Goal: Information Seeking & Learning: Find specific fact

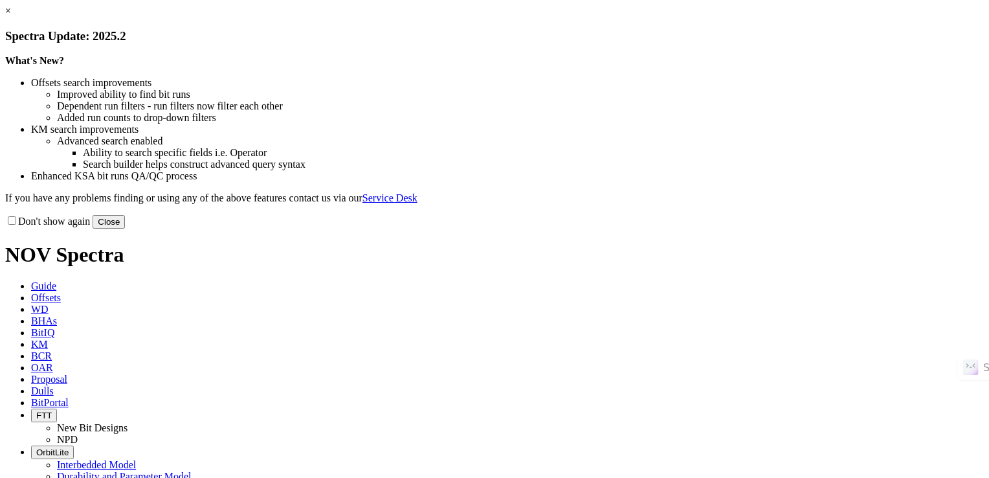
click at [11, 16] on link "×" at bounding box center [8, 10] width 6 height 11
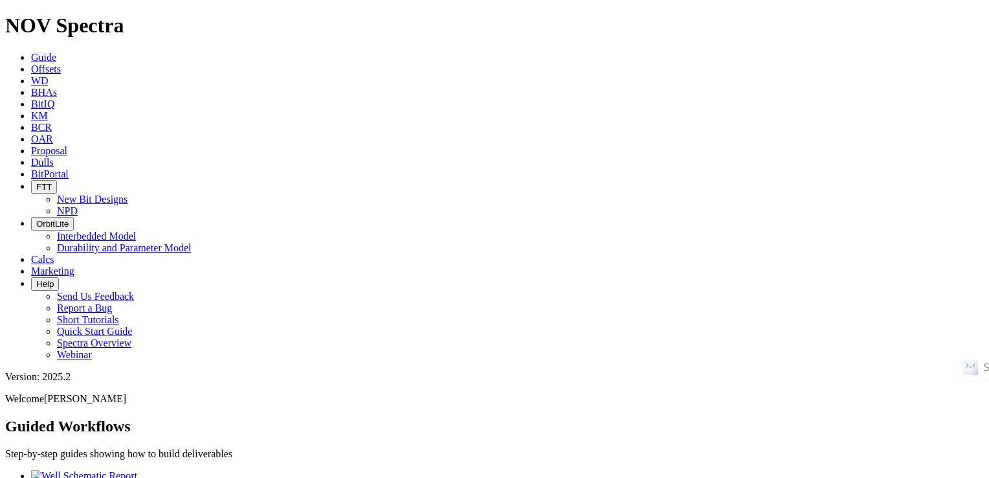
click at [61, 63] on span "Offsets" at bounding box center [46, 68] width 30 height 11
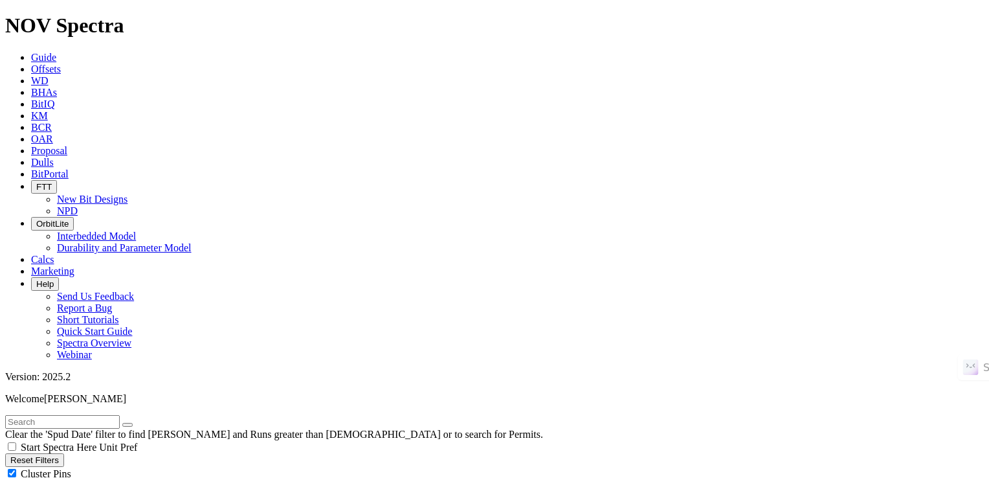
scroll to position [65, 0]
click at [48, 415] on input "text" at bounding box center [62, 422] width 115 height 14
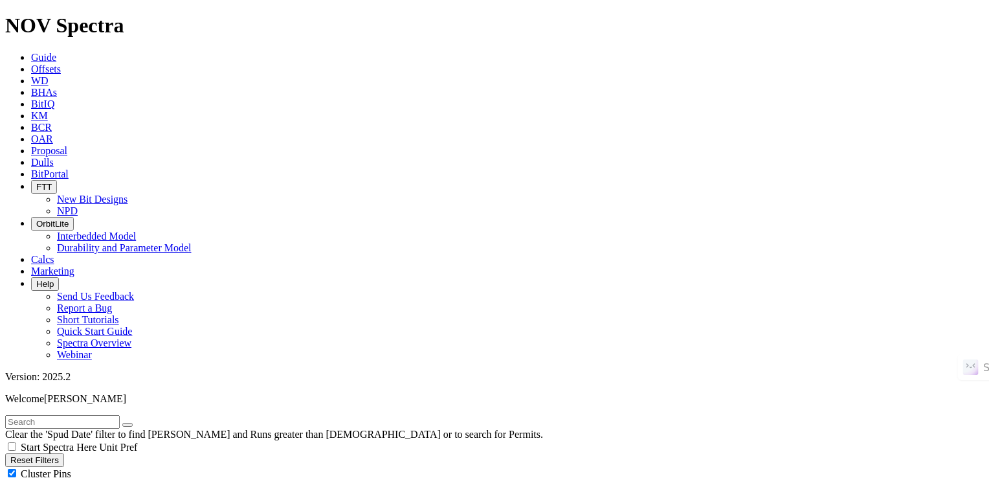
checkbox input "false"
checkbox input "true"
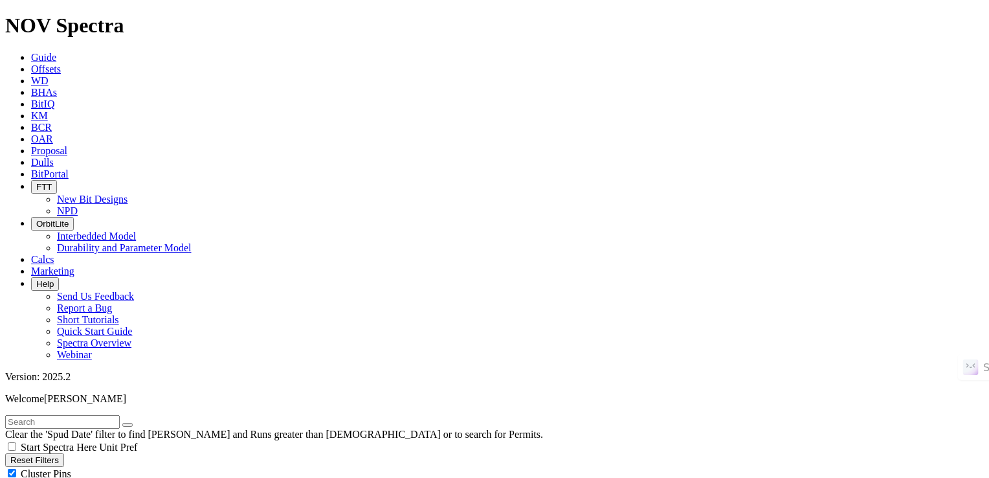
click at [88, 415] on input "text" at bounding box center [62, 422] width 115 height 14
paste input "[PERSON_NAME]"
type input "[PERSON_NAME]"
click at [140, 425] on icon "submit" at bounding box center [140, 425] width 0 height 0
click at [120, 415] on input "[PERSON_NAME]" at bounding box center [62, 422] width 115 height 14
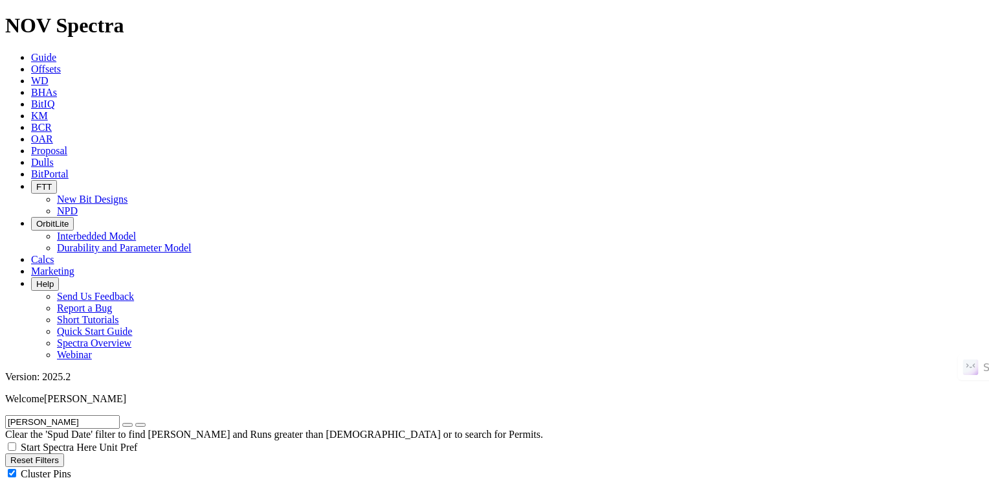
click at [128, 425] on icon "button" at bounding box center [128, 425] width 0 height 0
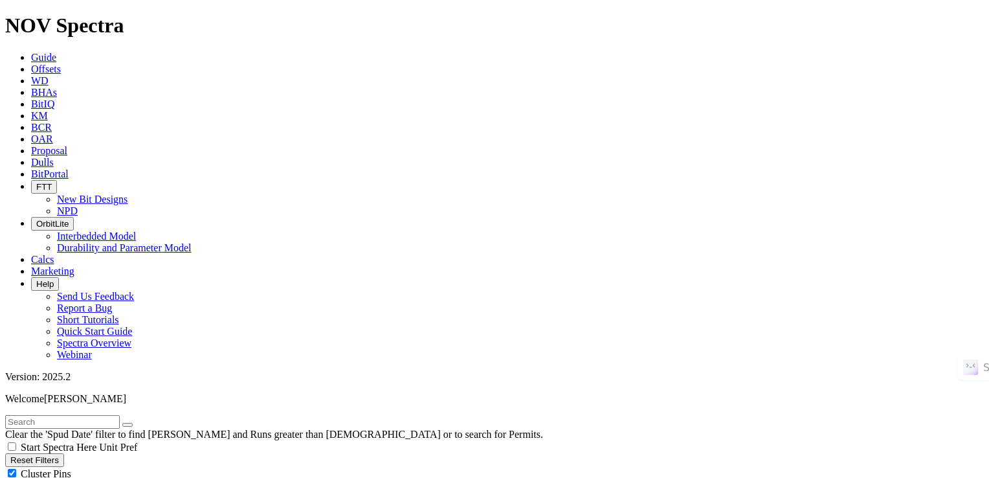
click at [60, 477] on div "Map Layers (Clear)" at bounding box center [494, 486] width 979 height 12
click at [122, 416] on span at bounding box center [122, 421] width 0 height 11
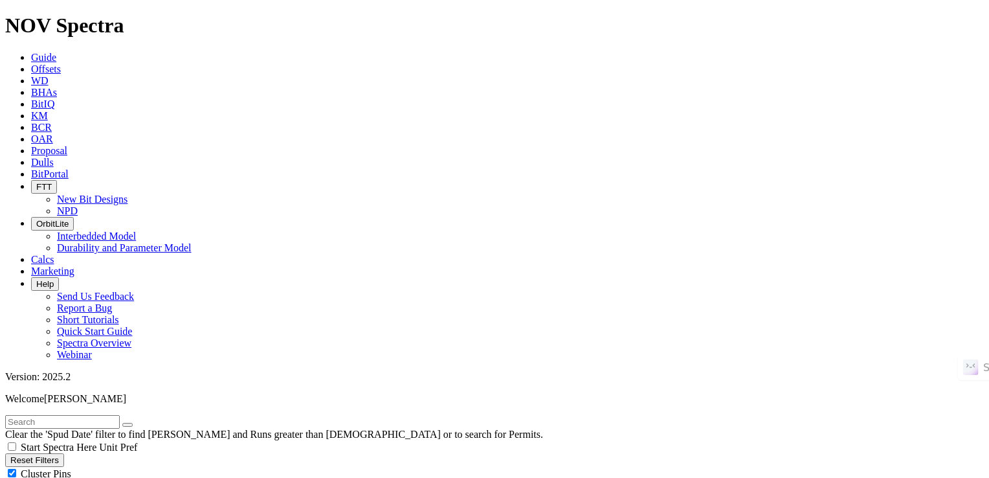
click at [53, 453] on button "Reset Filters" at bounding box center [34, 460] width 59 height 14
checkbox input "true"
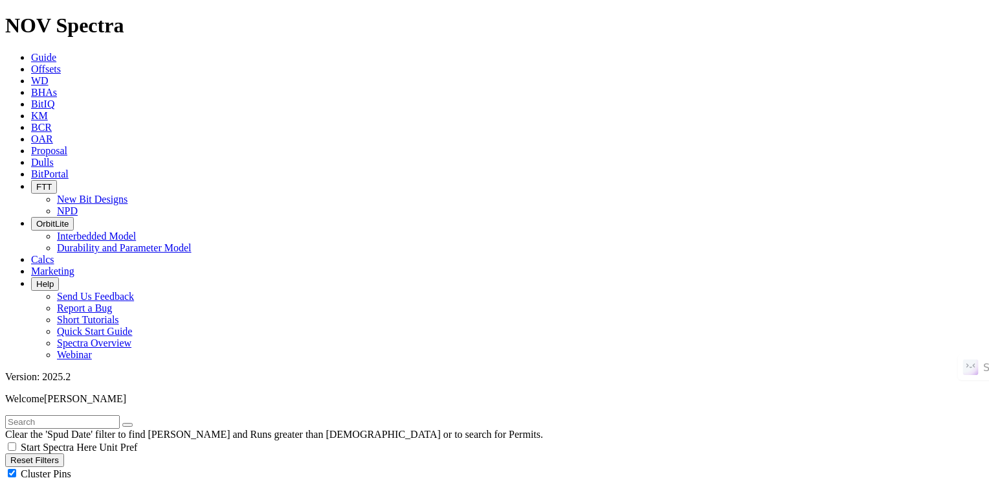
select select
checkbox input "false"
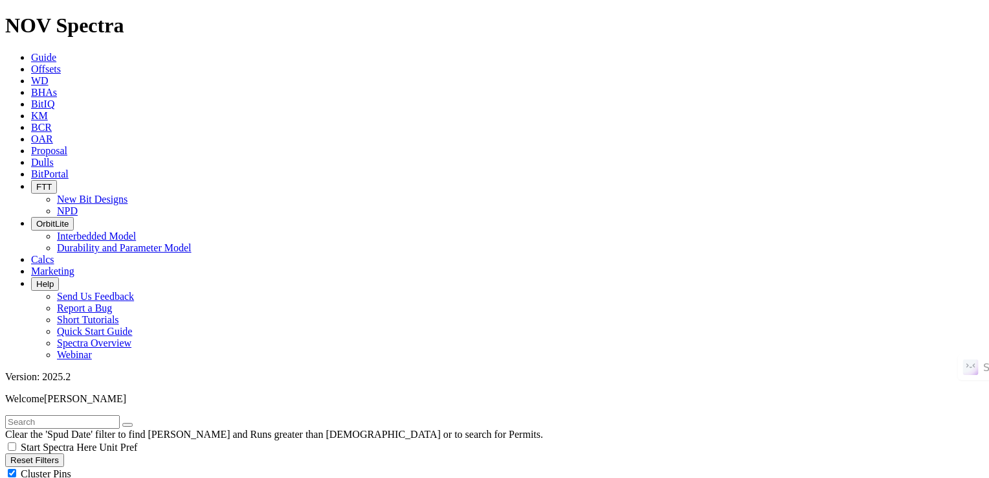
click at [106, 415] on input "text" at bounding box center [62, 422] width 115 height 14
paste input "[PERSON_NAME] FEDERAL 5792 43-31 4B"
type input "[PERSON_NAME] FEDERAL 5792 43-31 4B"
click at [140, 425] on icon "submit" at bounding box center [140, 425] width 0 height 0
click at [128, 425] on icon "button" at bounding box center [128, 425] width 0 height 0
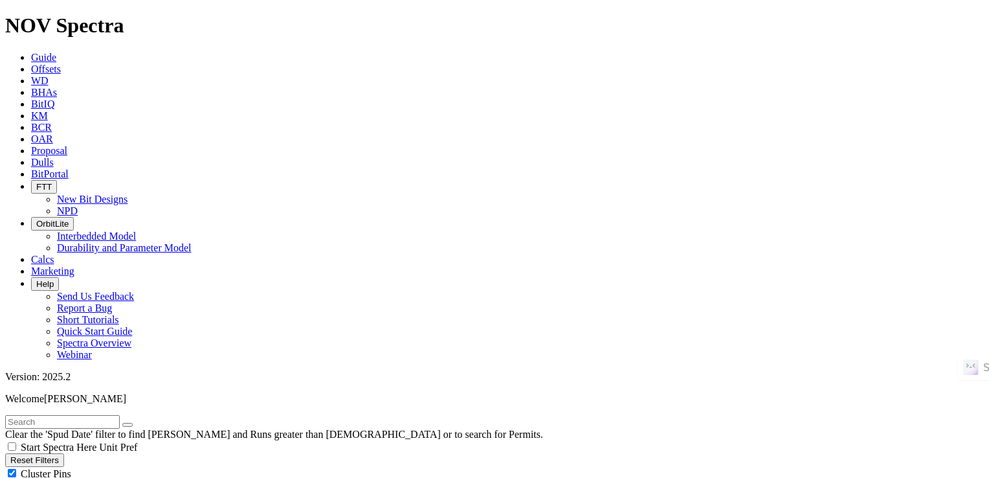
click at [96, 415] on input "text" at bounding box center [62, 422] width 115 height 14
paste input "A303246"
type input "A303246"
click at [140, 425] on icon "submit" at bounding box center [140, 425] width 0 height 0
click at [64, 453] on button "Reset Filters" at bounding box center [34, 460] width 59 height 14
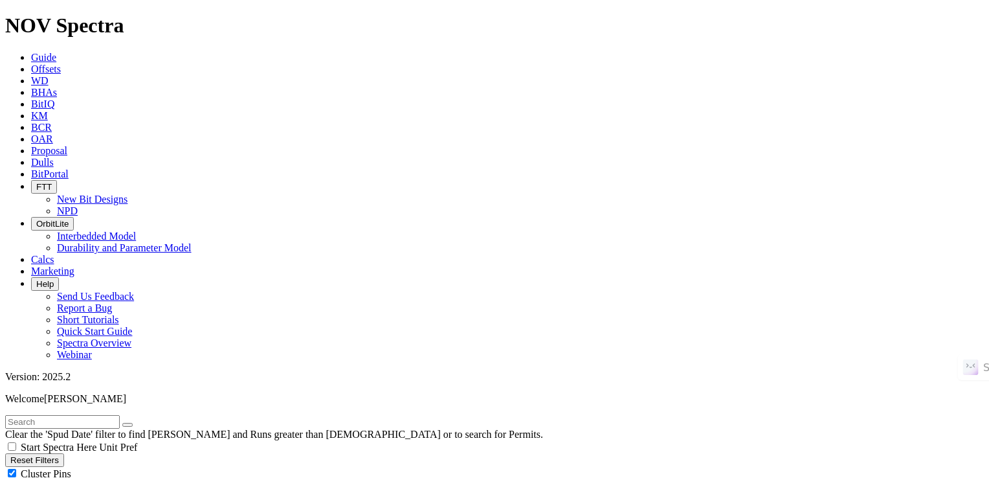
click at [106, 415] on input "text" at bounding box center [62, 422] width 115 height 14
paste input "A303246"
type input "A303246"
click at [140, 425] on icon "submit" at bounding box center [140, 425] width 0 height 0
click at [128, 425] on icon "button" at bounding box center [128, 425] width 0 height 0
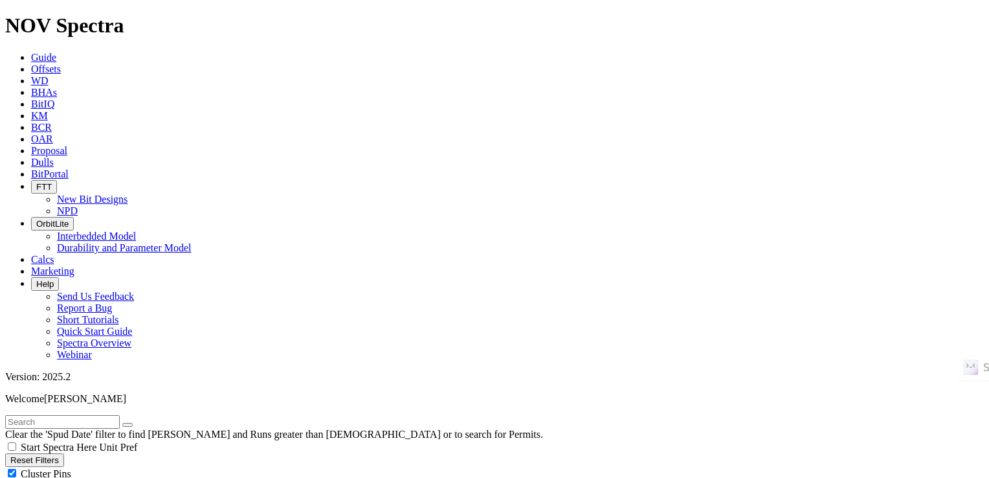
click at [91, 415] on input "text" at bounding box center [62, 422] width 115 height 14
paste input "A303246"
type input "A303246"
click at [135, 423] on button "submit" at bounding box center [140, 425] width 10 height 4
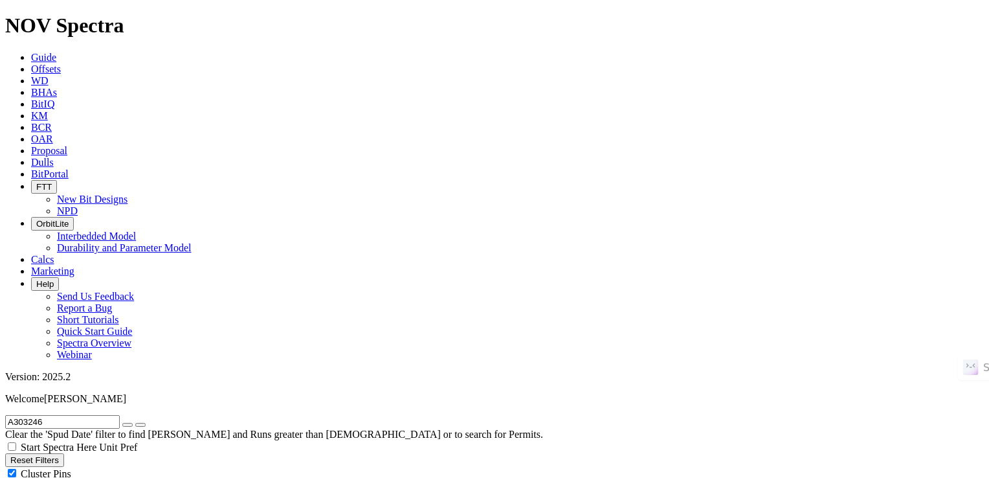
click at [128, 425] on icon "button" at bounding box center [128, 425] width 0 height 0
click at [117, 415] on input "text" at bounding box center [62, 422] width 115 height 14
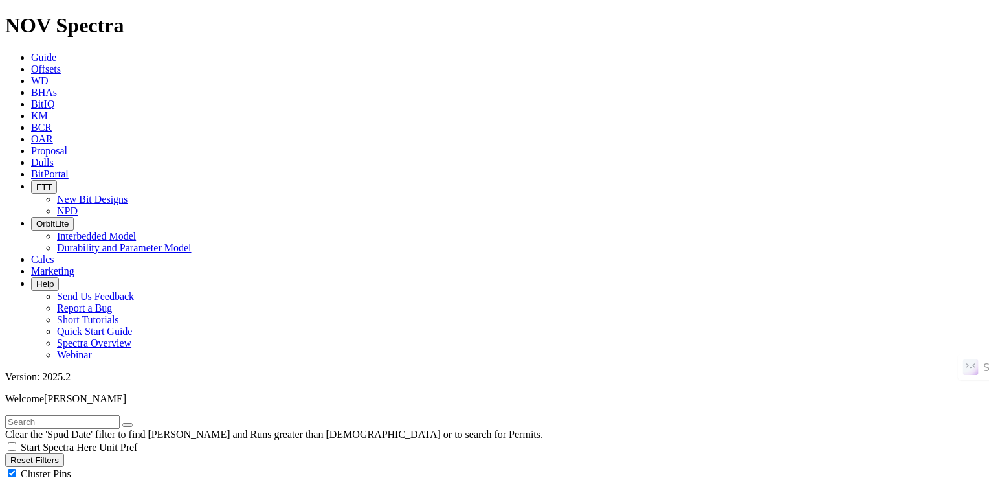
click at [117, 415] on input "text" at bounding box center [62, 422] width 115 height 14
checkbox input "true"
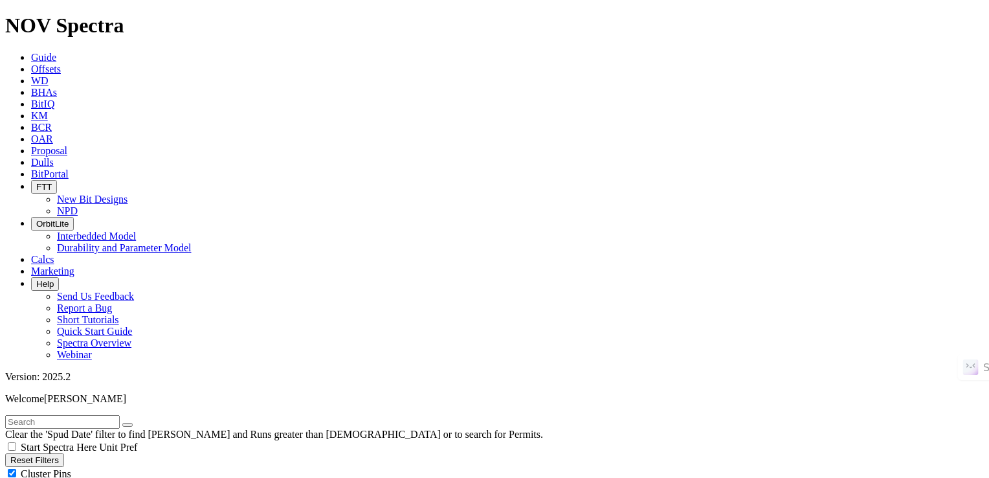
radio input "true"
radio input "false"
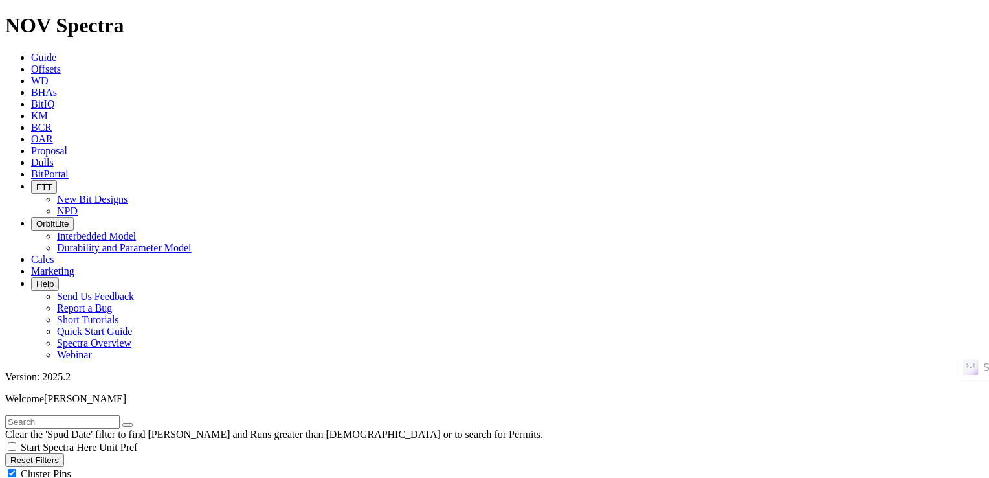
radio input "true"
checkbox input "false"
checkbox input "true"
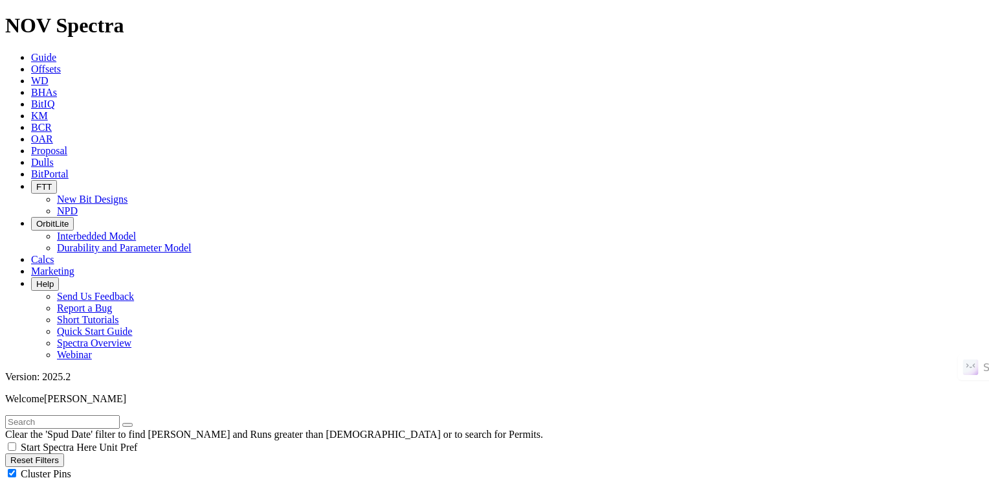
scroll to position [647, 0]
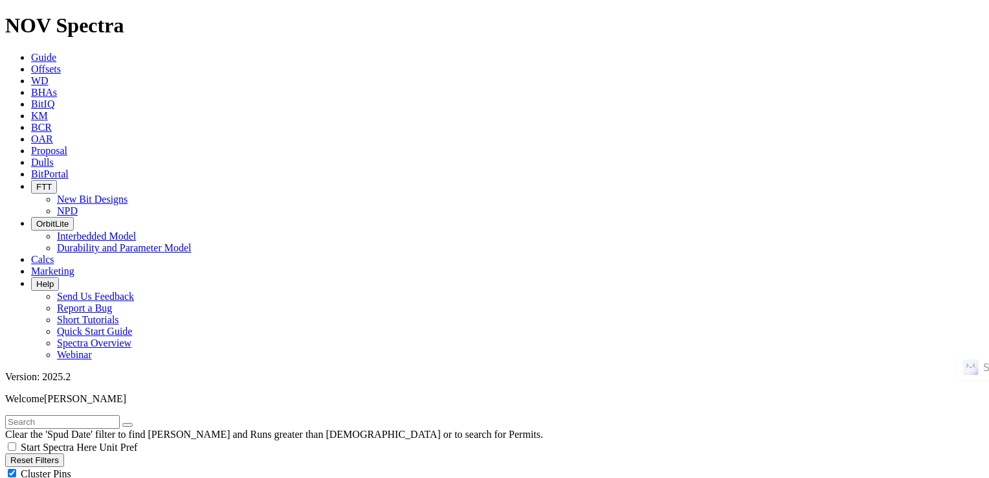
click at [115, 415] on input "text" at bounding box center [62, 422] width 115 height 14
paste input "A303246"
type input "A303246"
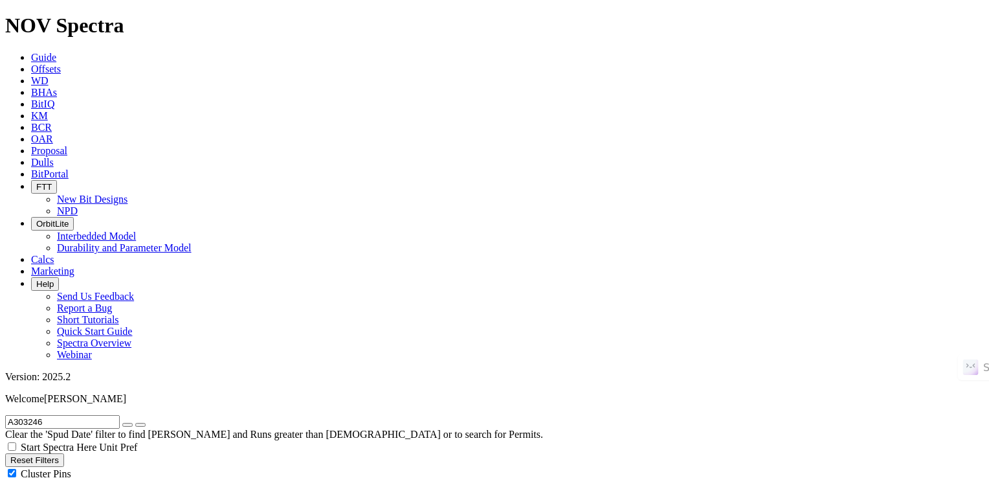
click at [146, 423] on button "submit" at bounding box center [140, 425] width 10 height 4
click at [133, 423] on button "button" at bounding box center [127, 425] width 10 height 4
click at [120, 415] on input "text" at bounding box center [62, 422] width 115 height 14
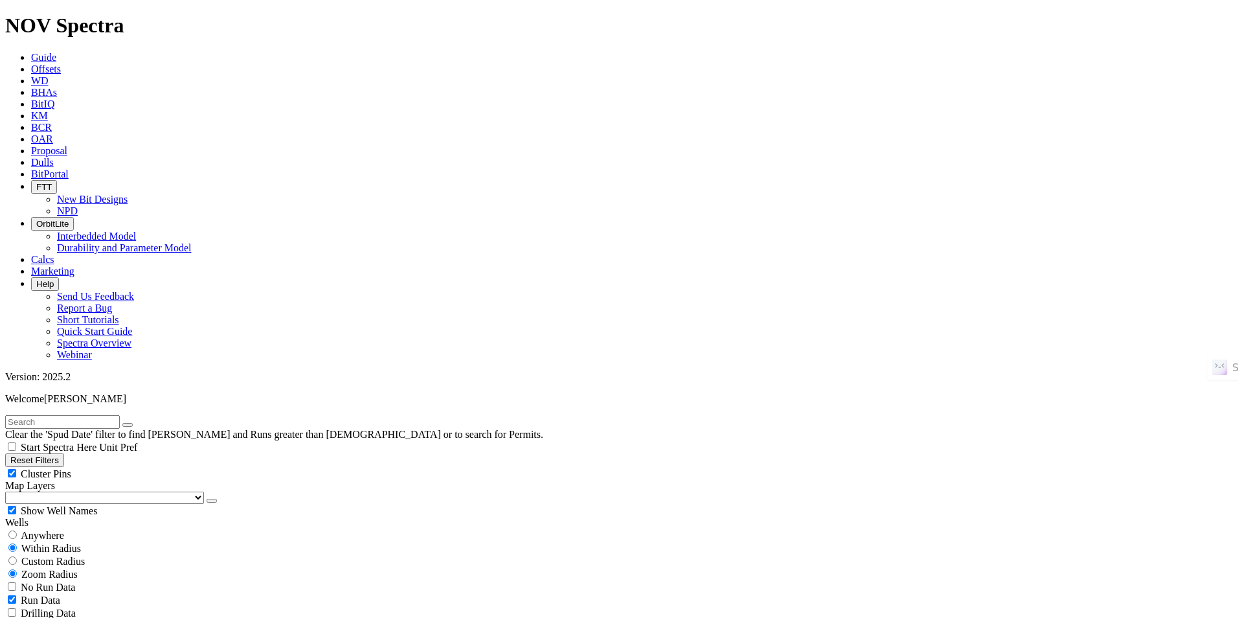
click at [120, 415] on input "text" at bounding box center [62, 422] width 115 height 14
click at [64, 477] on span "Anywhere" at bounding box center [42, 534] width 43 height 11
radio input "true"
radio input "false"
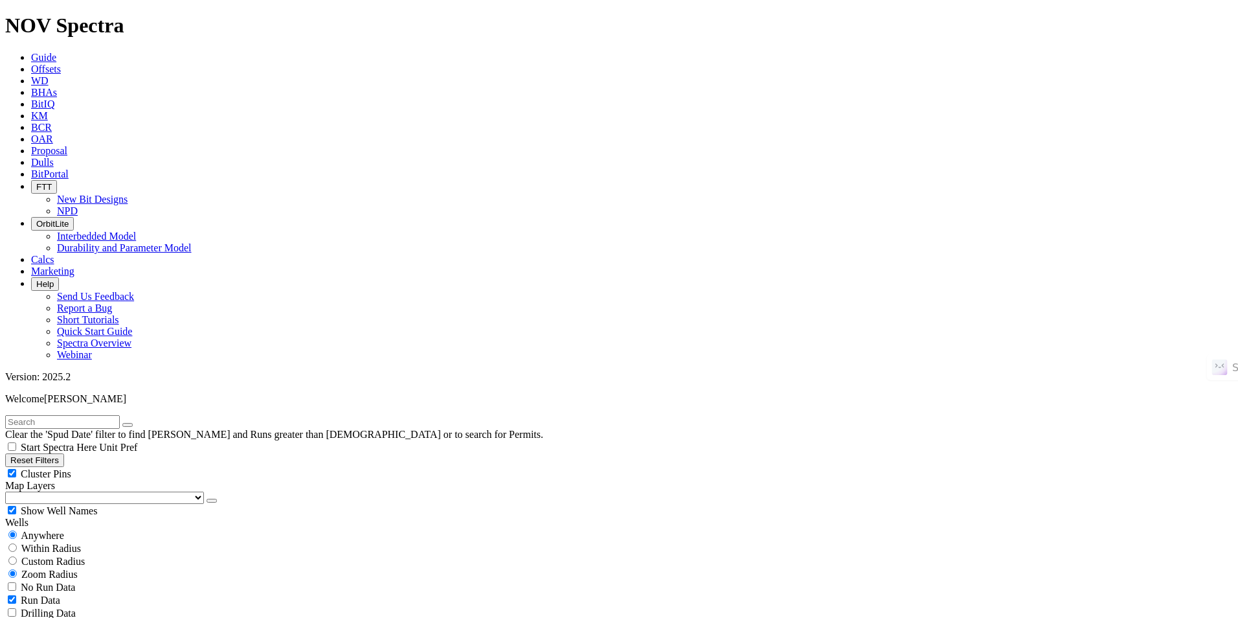
radio input "true"
click at [120, 415] on input "text" at bounding box center [62, 422] width 115 height 14
paste input "HEADS CC 9-4 FEDERAL COM 043H"
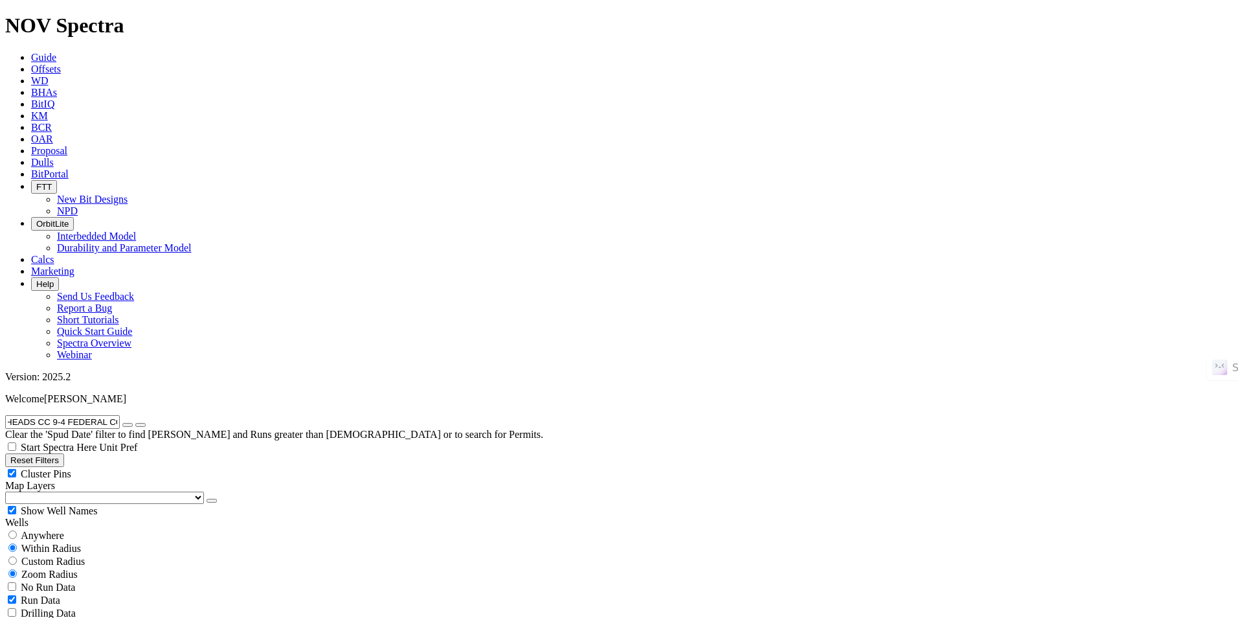
type input "HEADS CC 9-4 FEDERAL COM 043H"
click at [140, 425] on icon "submit" at bounding box center [140, 425] width 0 height 0
type input "1"
radio input "false"
radio input "true"
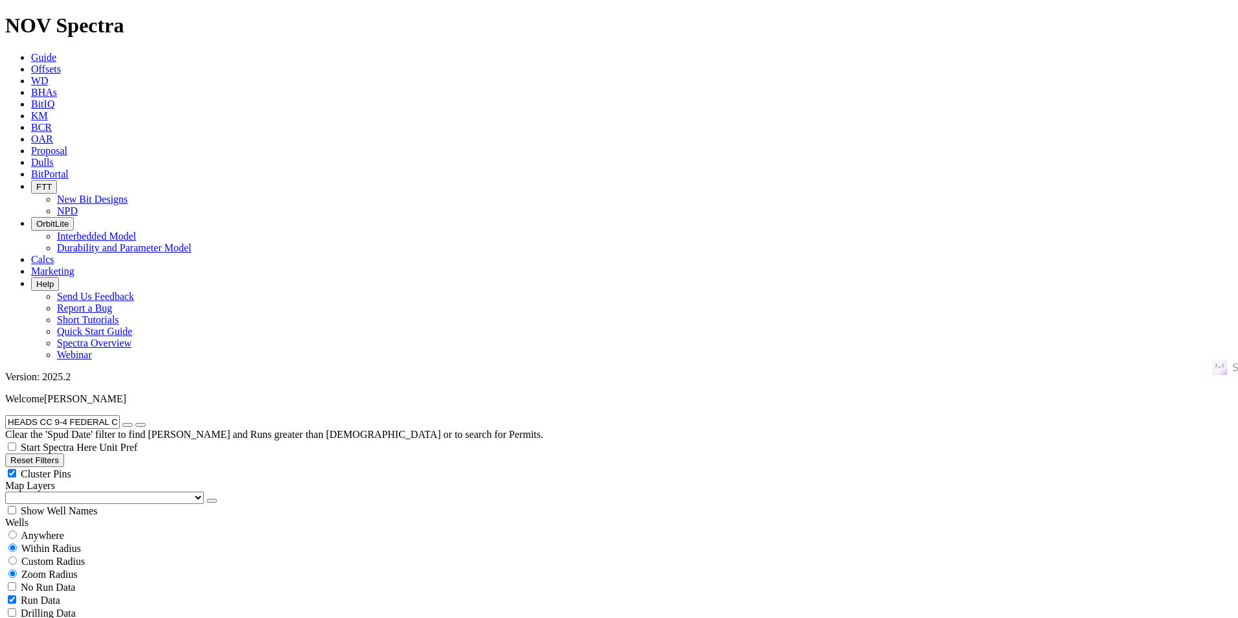
click at [78, 568] on span "Zoom Radius" at bounding box center [49, 573] width 56 height 11
click at [60, 594] on span "Run Data" at bounding box center [40, 599] width 39 height 11
checkbox input "true"
checkbox input "false"
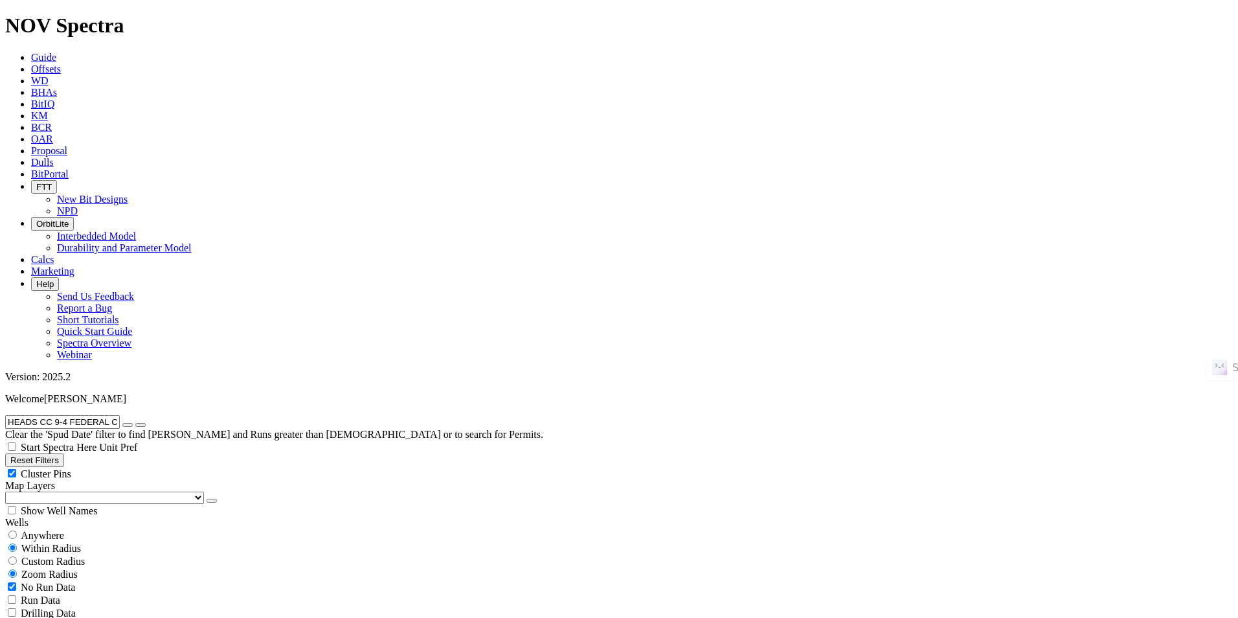
click at [60, 594] on span "Run Data" at bounding box center [40, 599] width 39 height 11
checkbox input "true"
click at [81, 542] on span "Within Radius" at bounding box center [51, 547] width 60 height 11
click at [151, 567] on div "Zoom Radius" at bounding box center [618, 573] width 1227 height 13
click at [75, 607] on span "Drilling Data" at bounding box center [48, 612] width 55 height 11
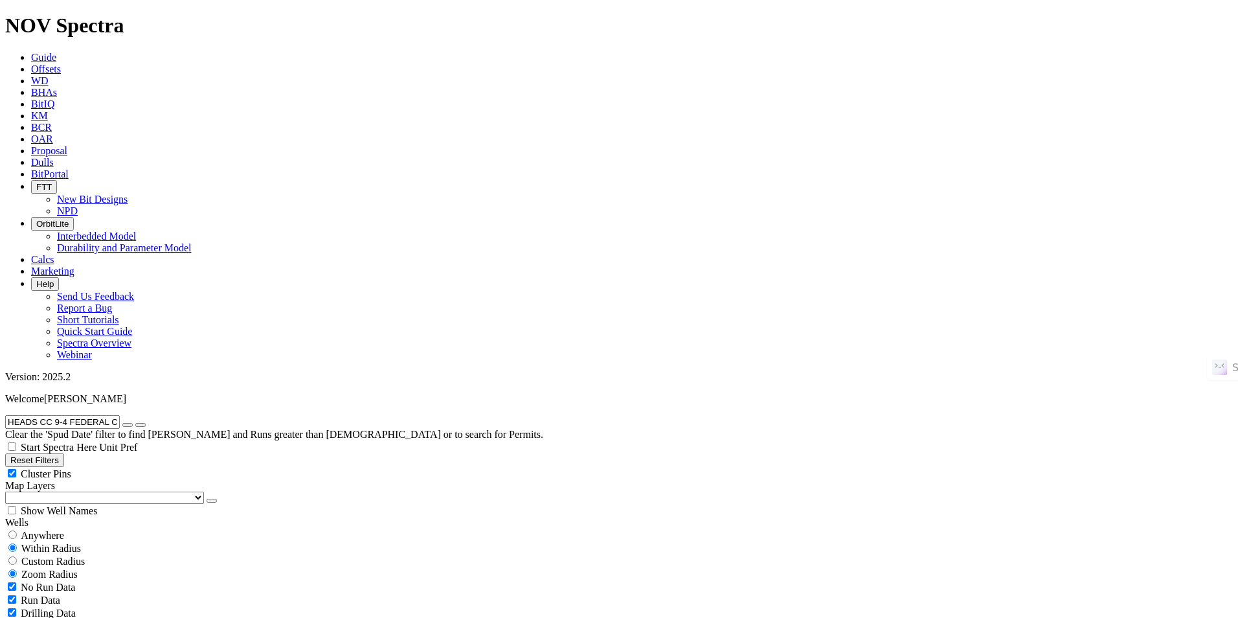
click at [75, 607] on span "Drilling Data" at bounding box center [48, 612] width 55 height 11
checkbox input "false"
click at [128, 425] on icon "button" at bounding box center [128, 425] width 0 height 0
click at [120, 415] on input "text" at bounding box center [62, 422] width 115 height 14
click at [109, 415] on input "text" at bounding box center [62, 422] width 115 height 14
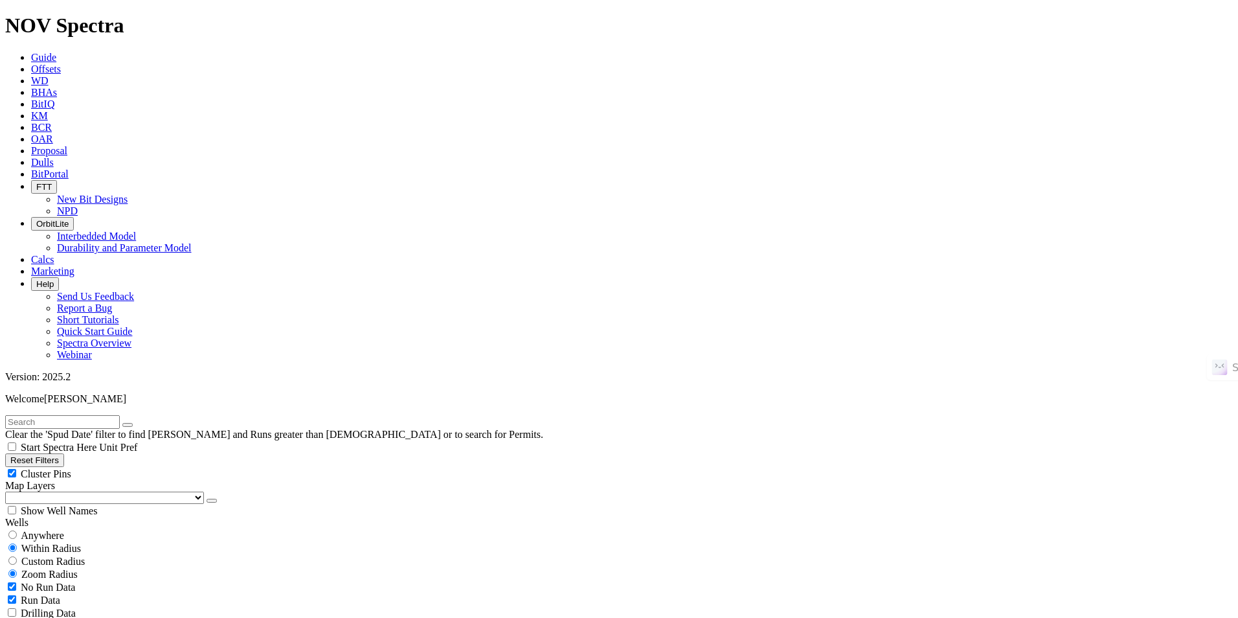
paste input "GRANT-JACKSON C 503CH"
type input "GRANT-JACKSON C 503CH"
click at [140, 425] on icon "submit" at bounding box center [140, 425] width 0 height 0
click at [64, 529] on span "Anywhere" at bounding box center [42, 534] width 43 height 11
radio input "true"
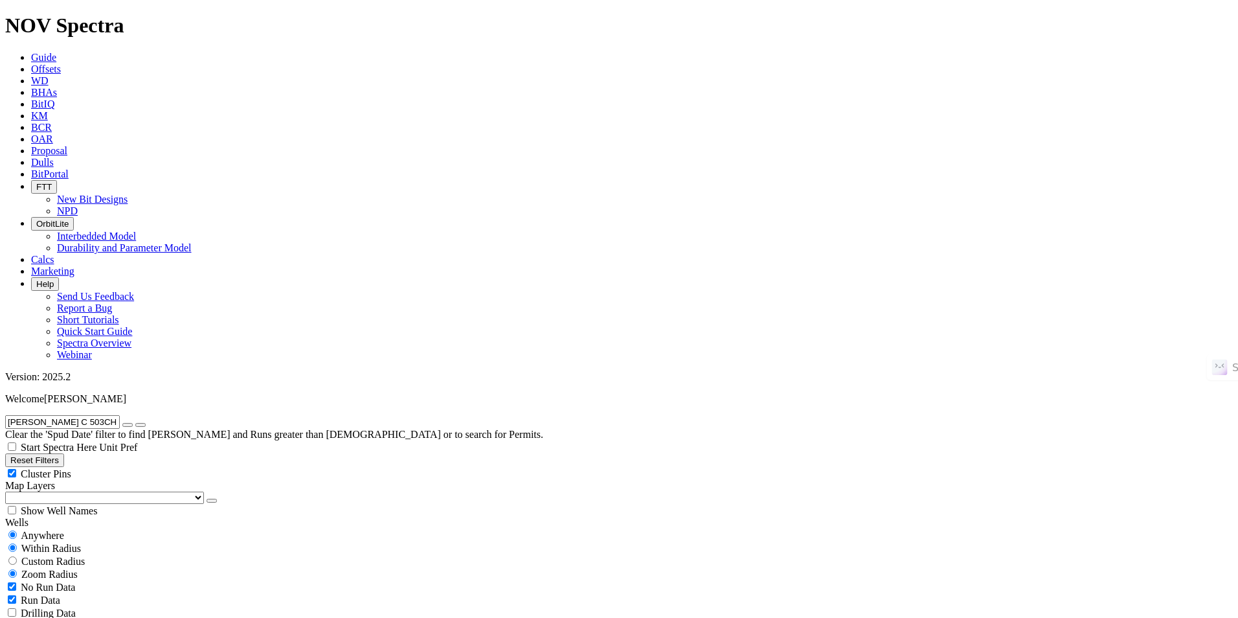
radio input "false"
radio input "true"
click at [128, 425] on icon "button" at bounding box center [128, 425] width 0 height 0
click at [120, 415] on input "text" at bounding box center [62, 422] width 115 height 14
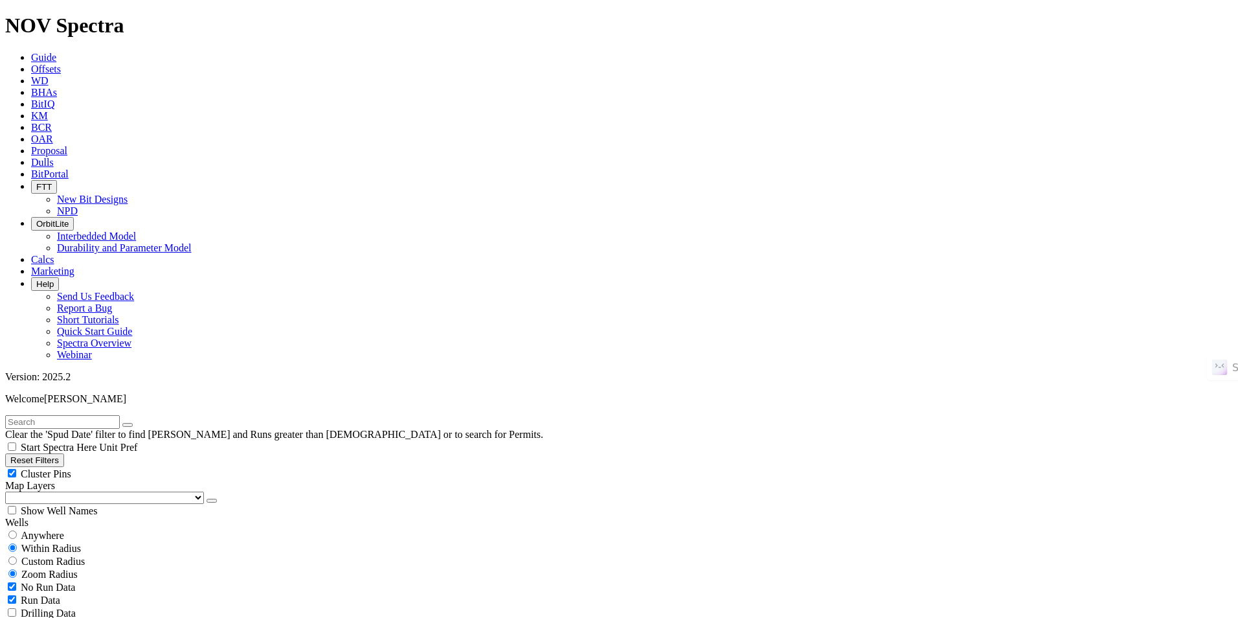
paste input "GRANT-JACKSON C 503CH"
type input "GRANT-JACKSON C 503CH"
click at [146, 423] on button "submit" at bounding box center [140, 425] width 10 height 4
